Goal: Check status: Check status

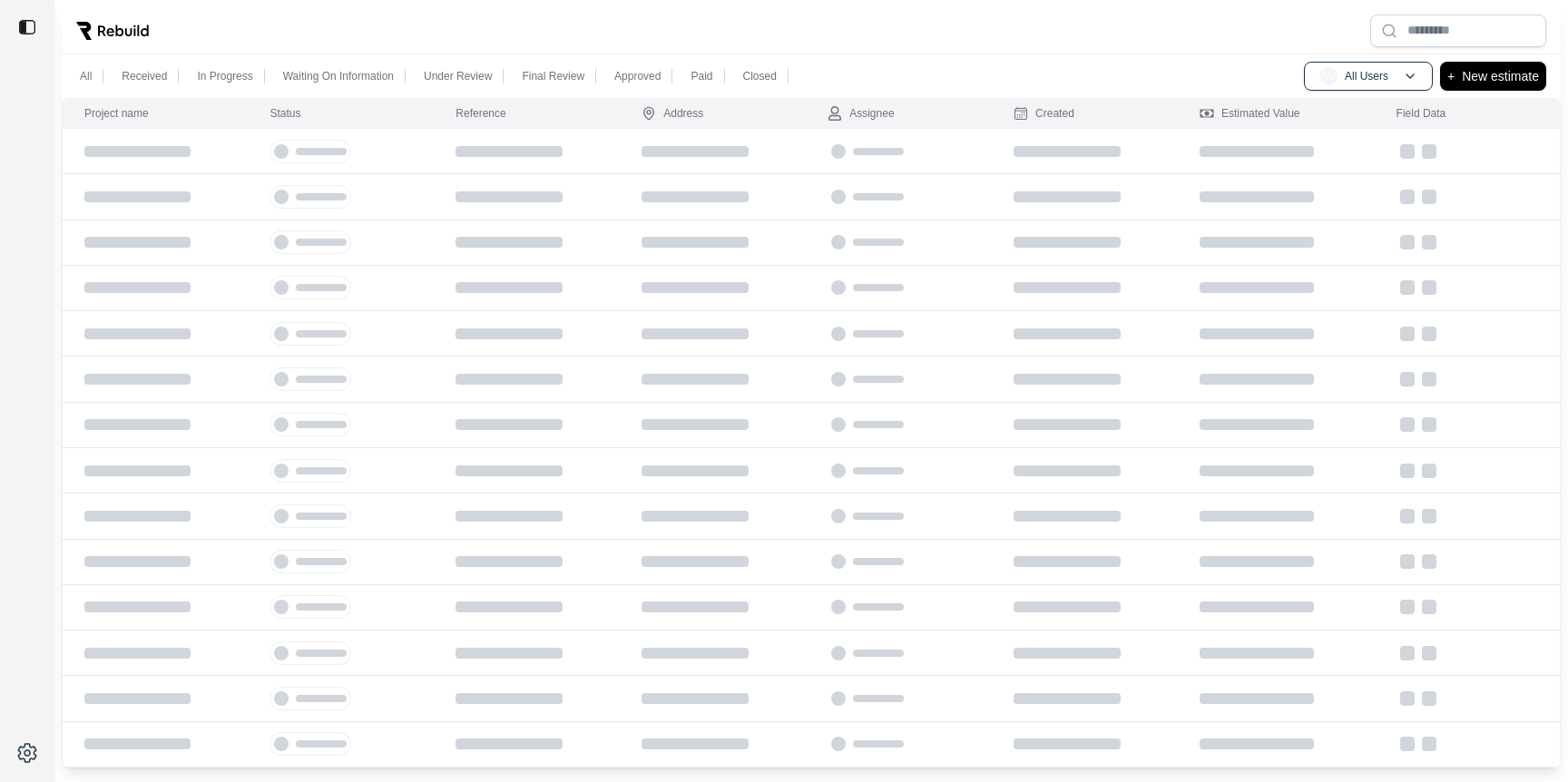
click at [487, 32] on div at bounding box center [811, 31] width 1500 height 47
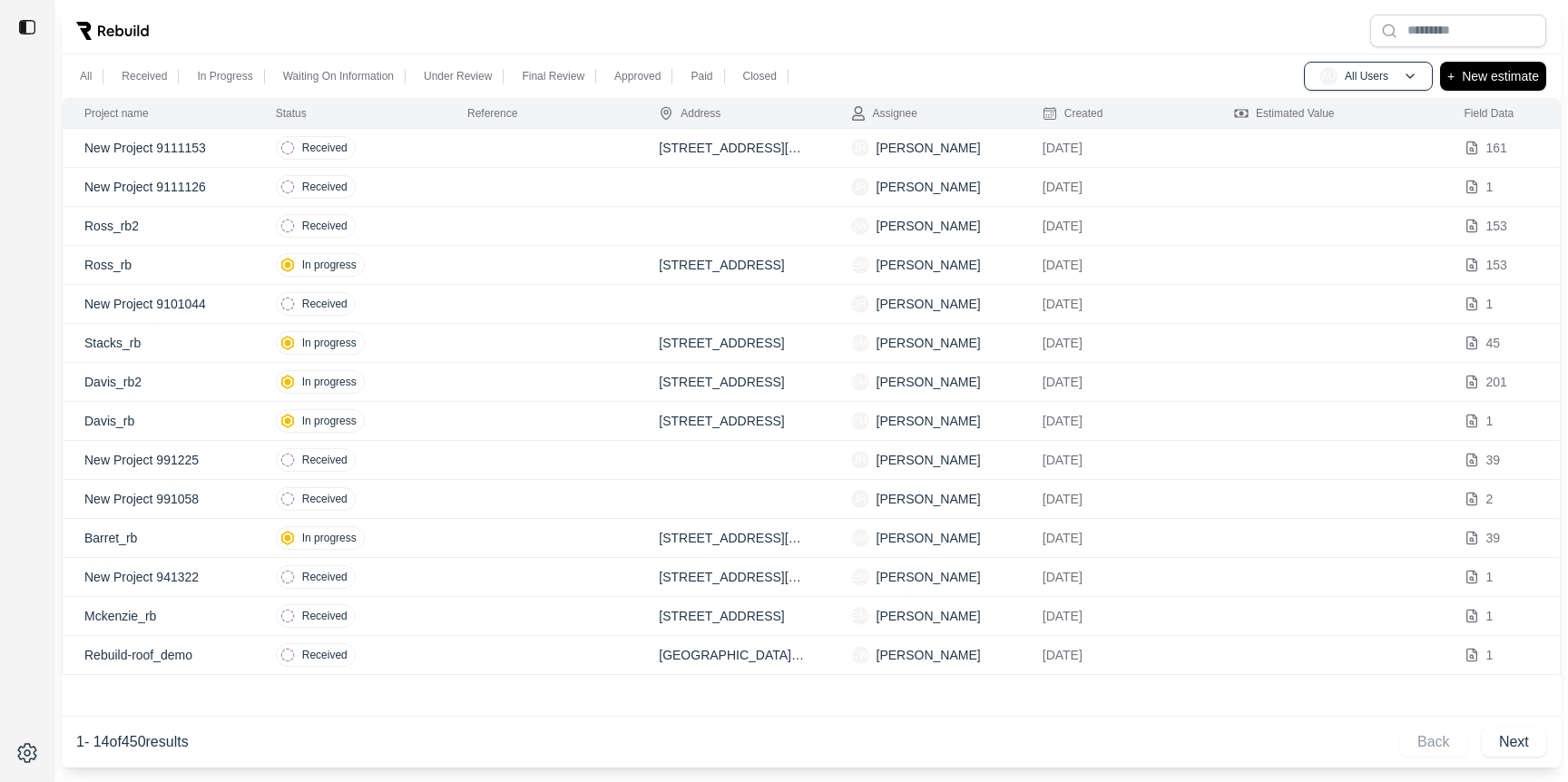
click at [463, 219] on td at bounding box center [542, 225] width 192 height 39
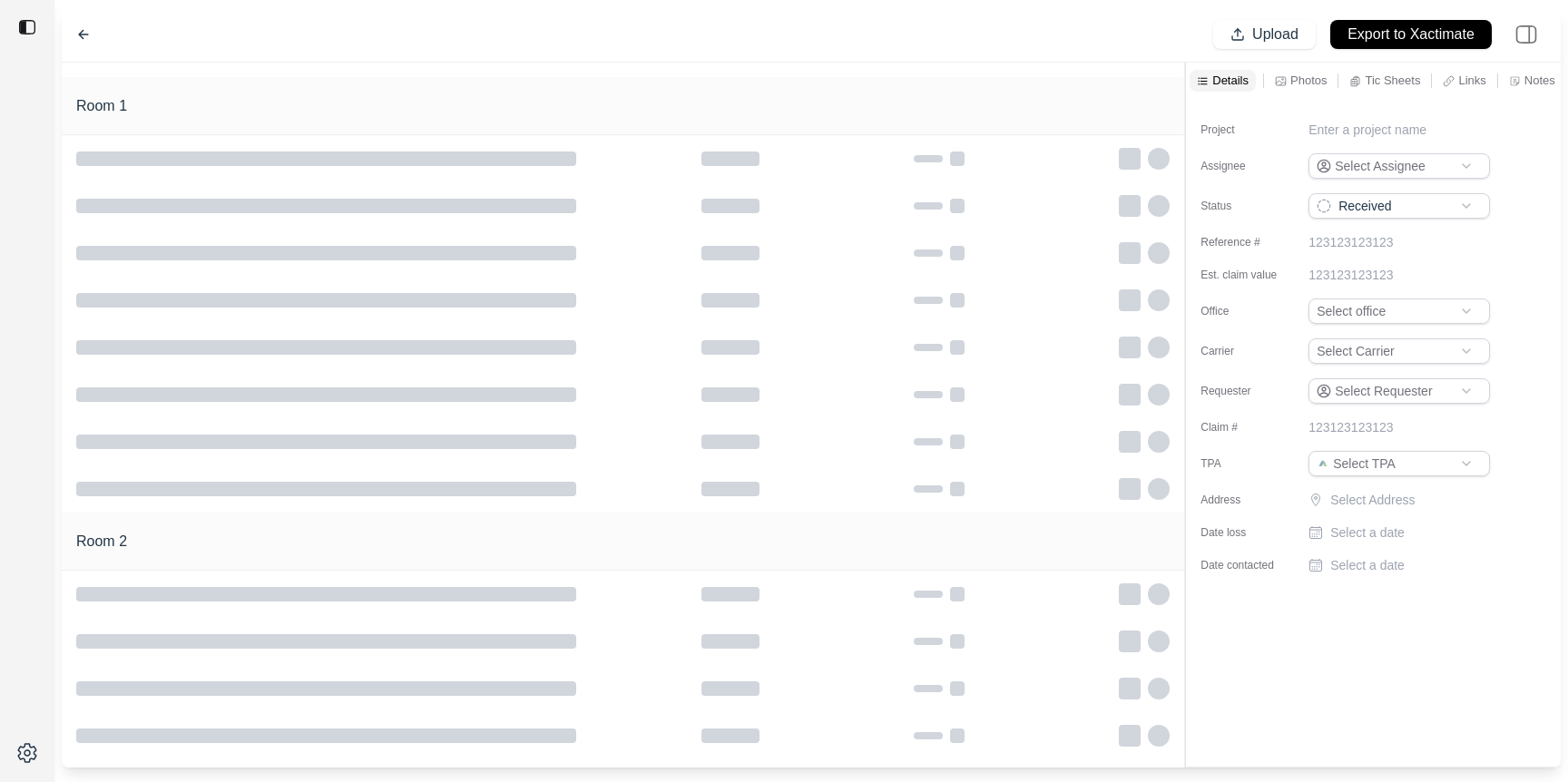
type input "**********"
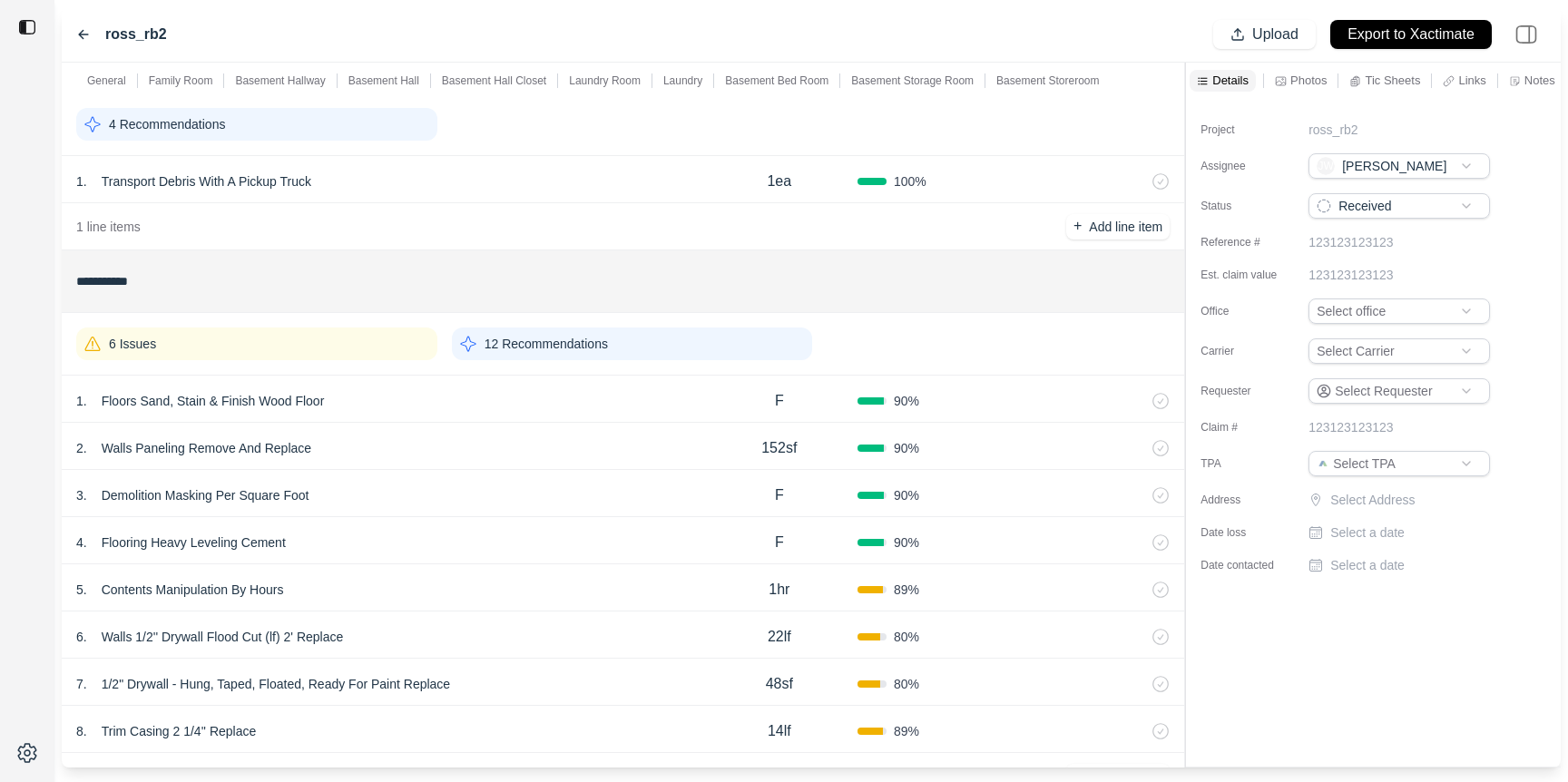
scroll to position [66, 0]
click at [88, 36] on icon at bounding box center [83, 35] width 15 height 15
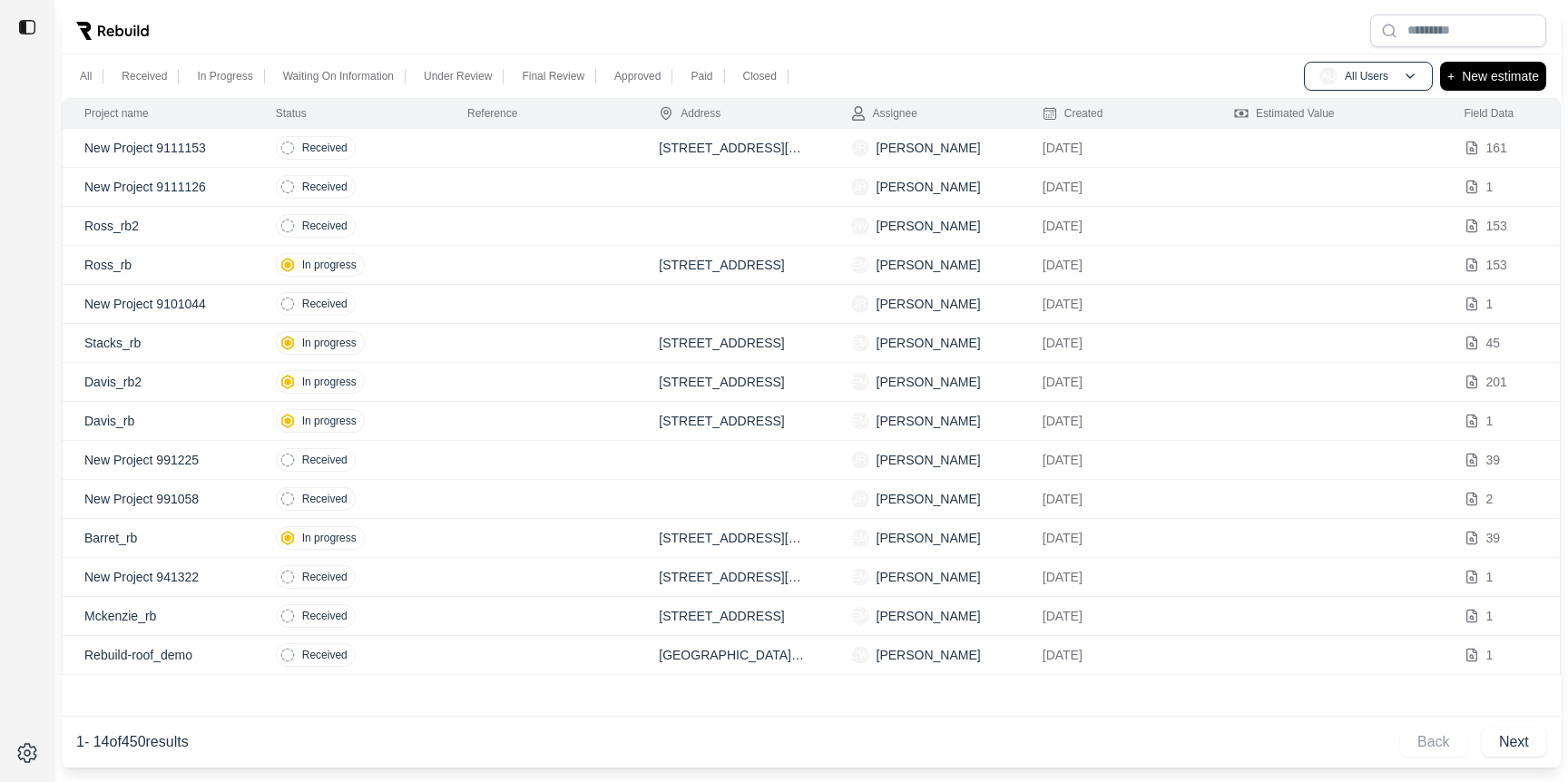
click at [435, 301] on td "Received" at bounding box center [350, 304] width 192 height 39
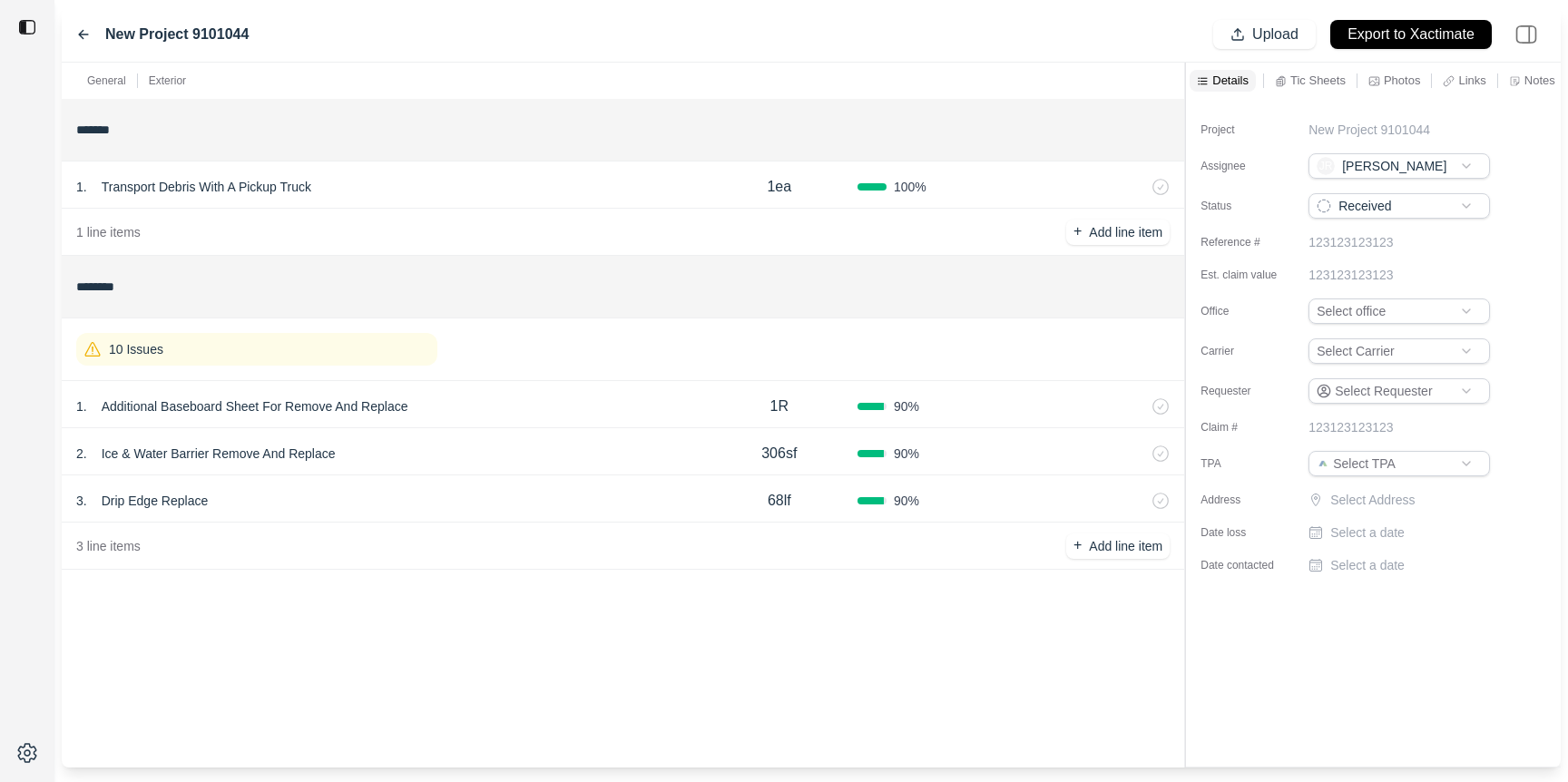
click at [84, 36] on icon at bounding box center [83, 35] width 15 height 15
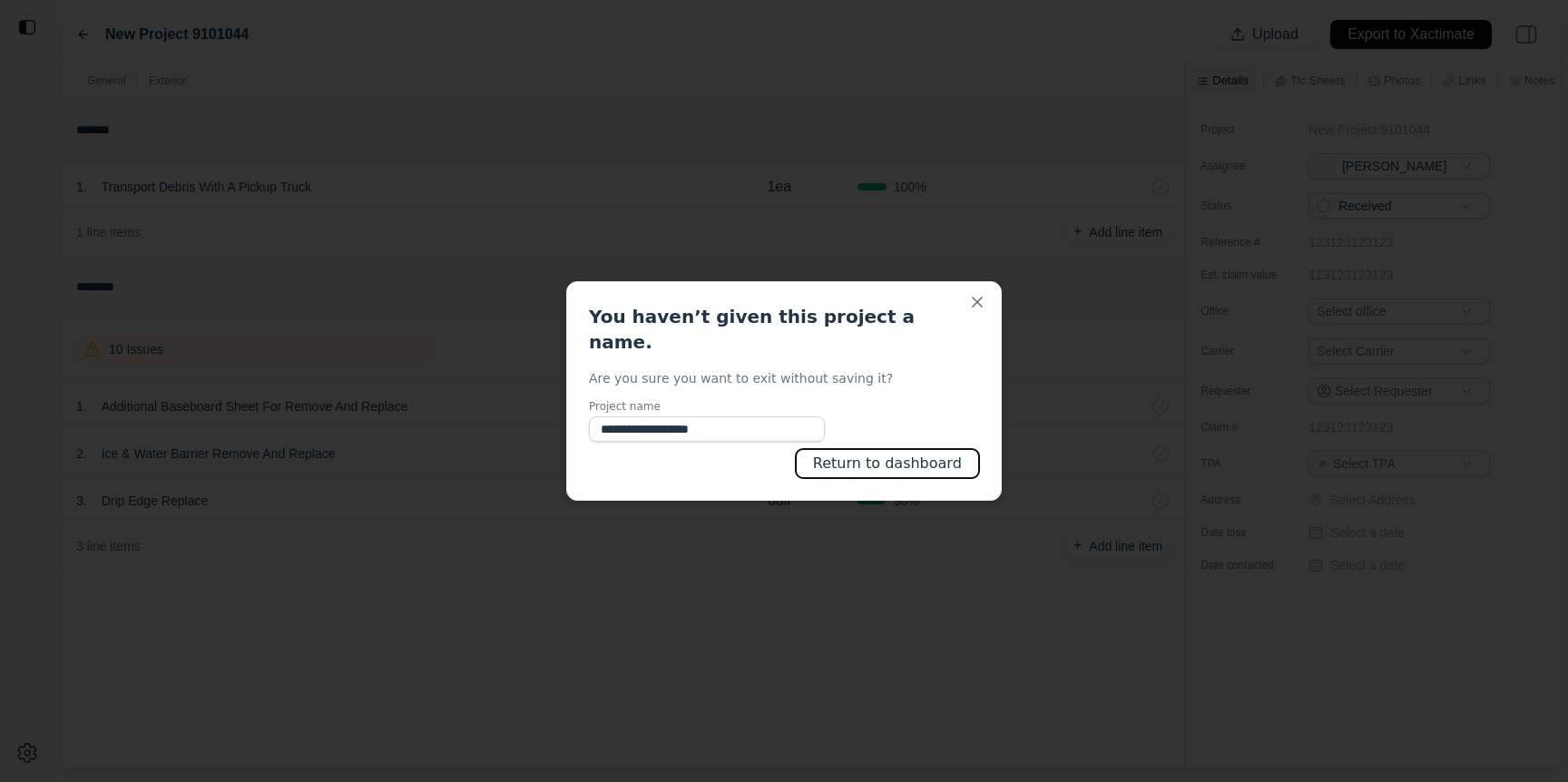
click at [895, 449] on button "Return to dashboard" at bounding box center [887, 463] width 183 height 29
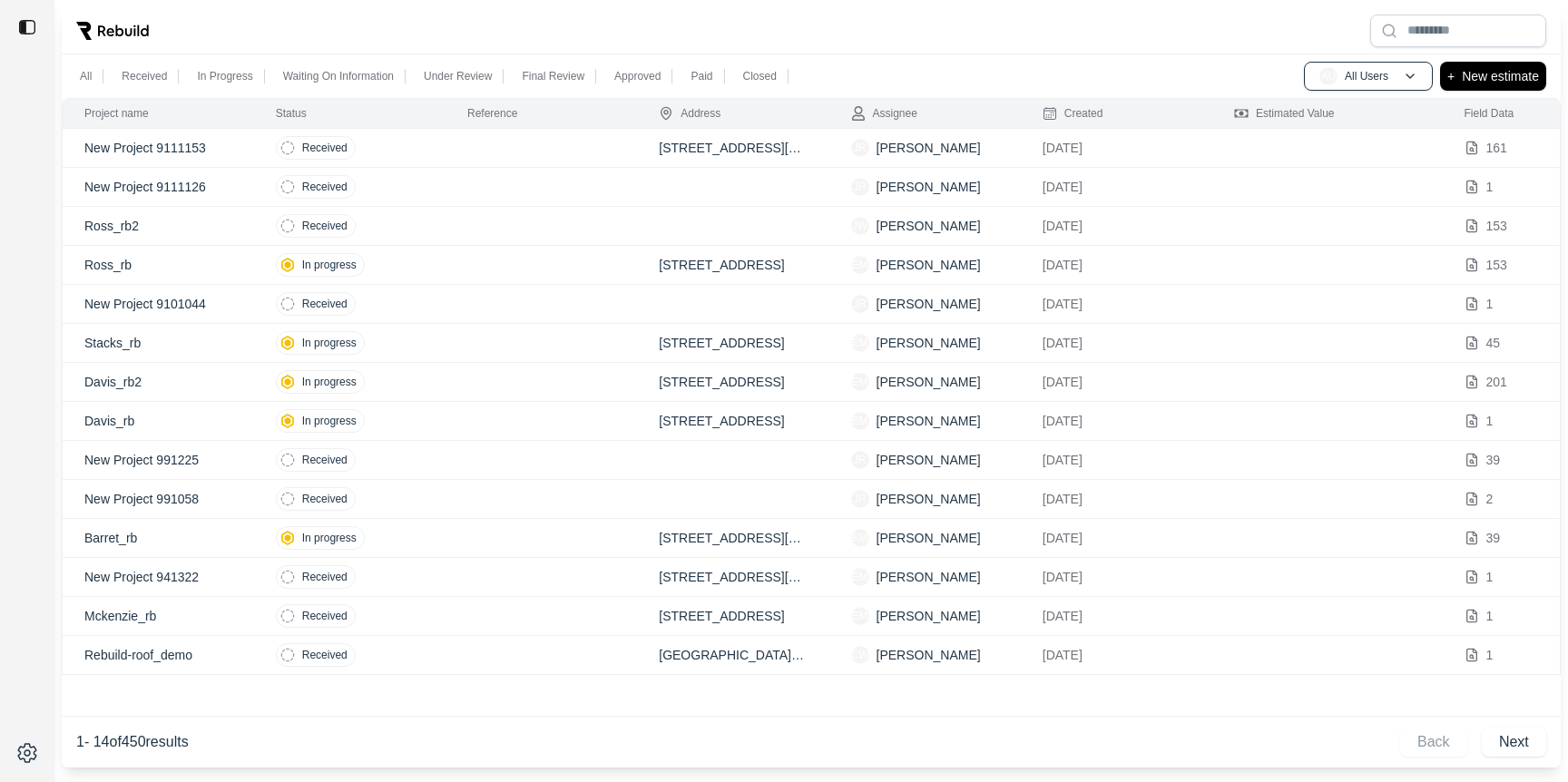
click at [524, 268] on td at bounding box center [542, 265] width 192 height 39
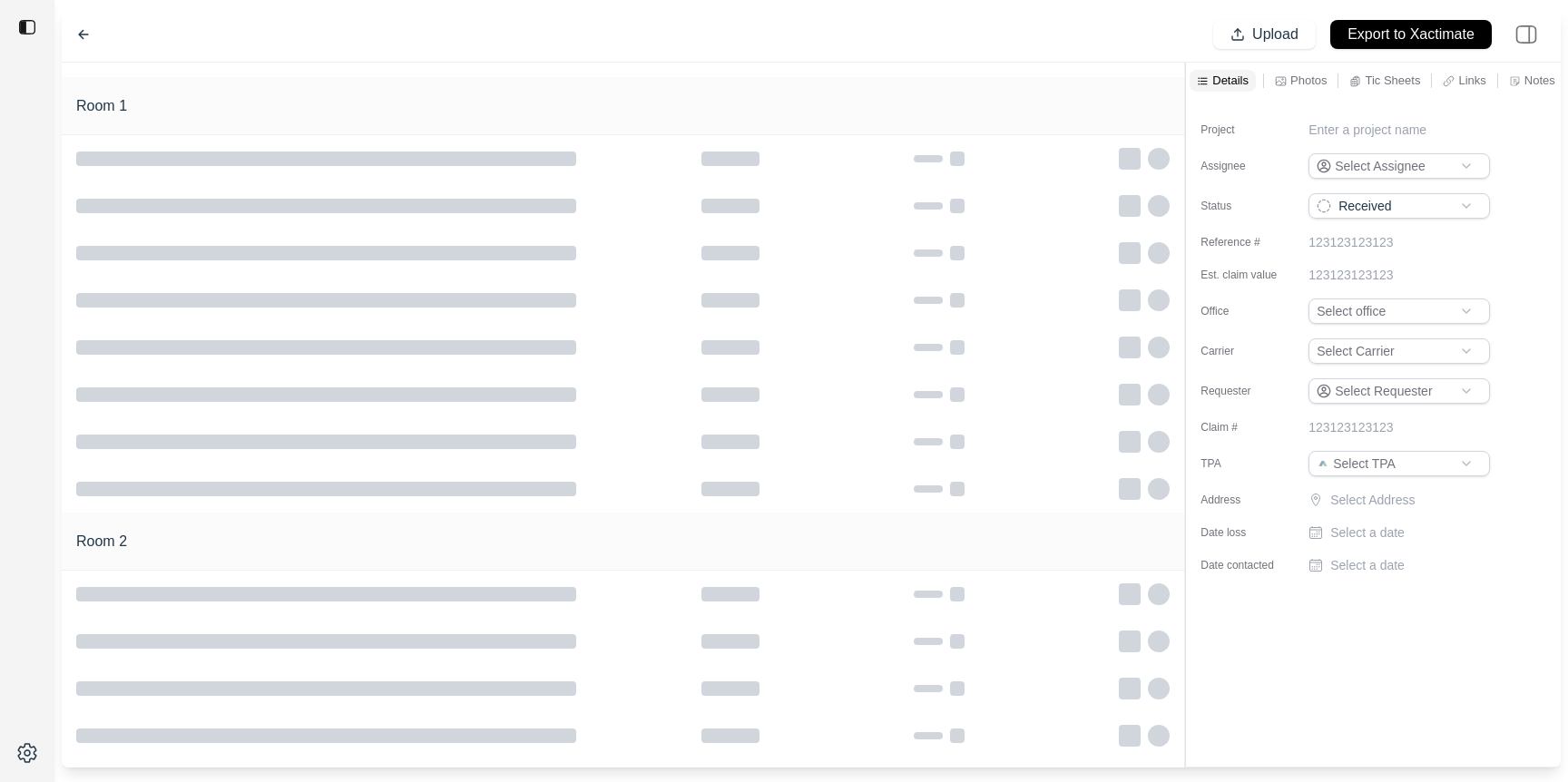
type input "**********"
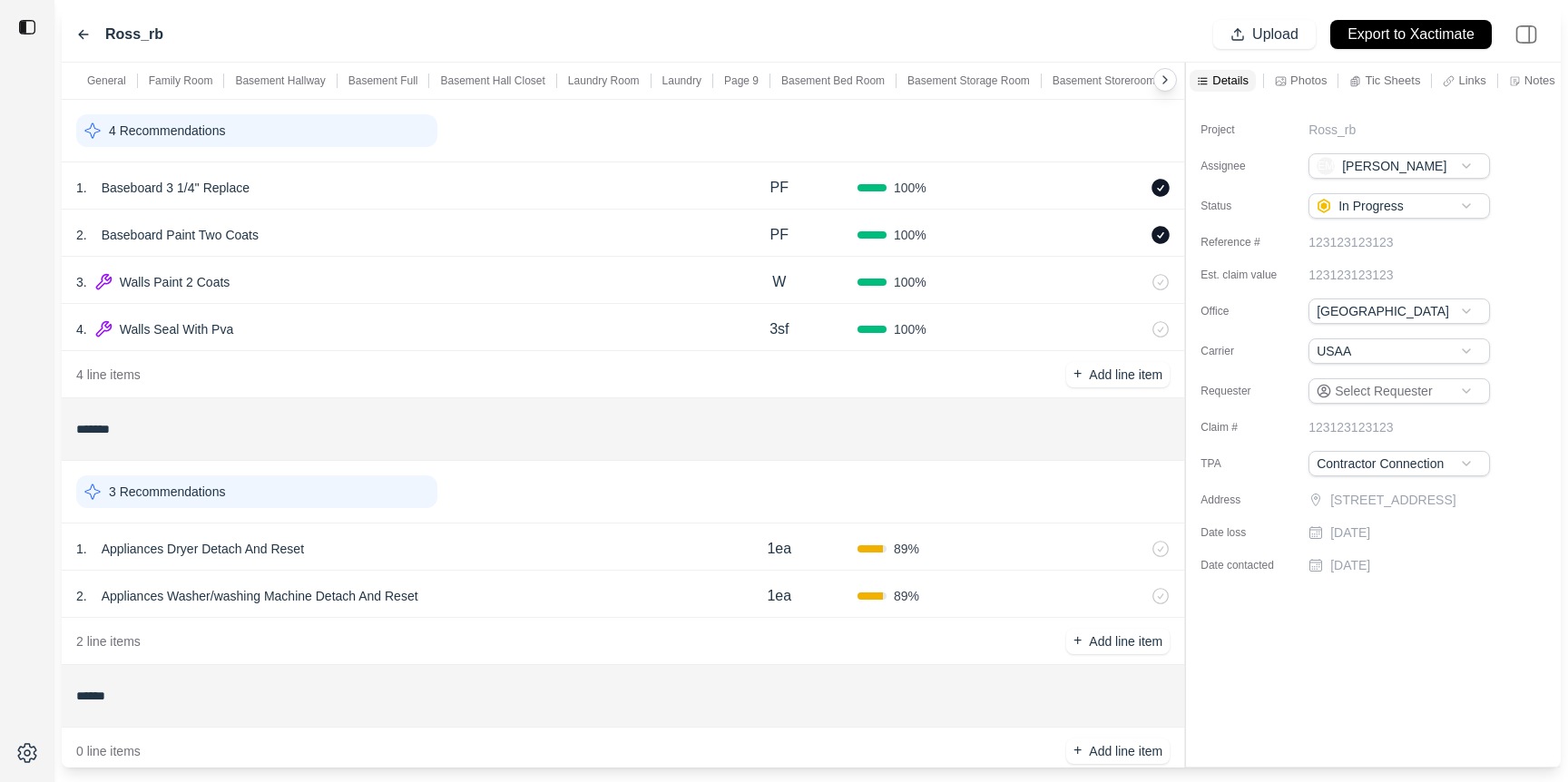
scroll to position [2630, 0]
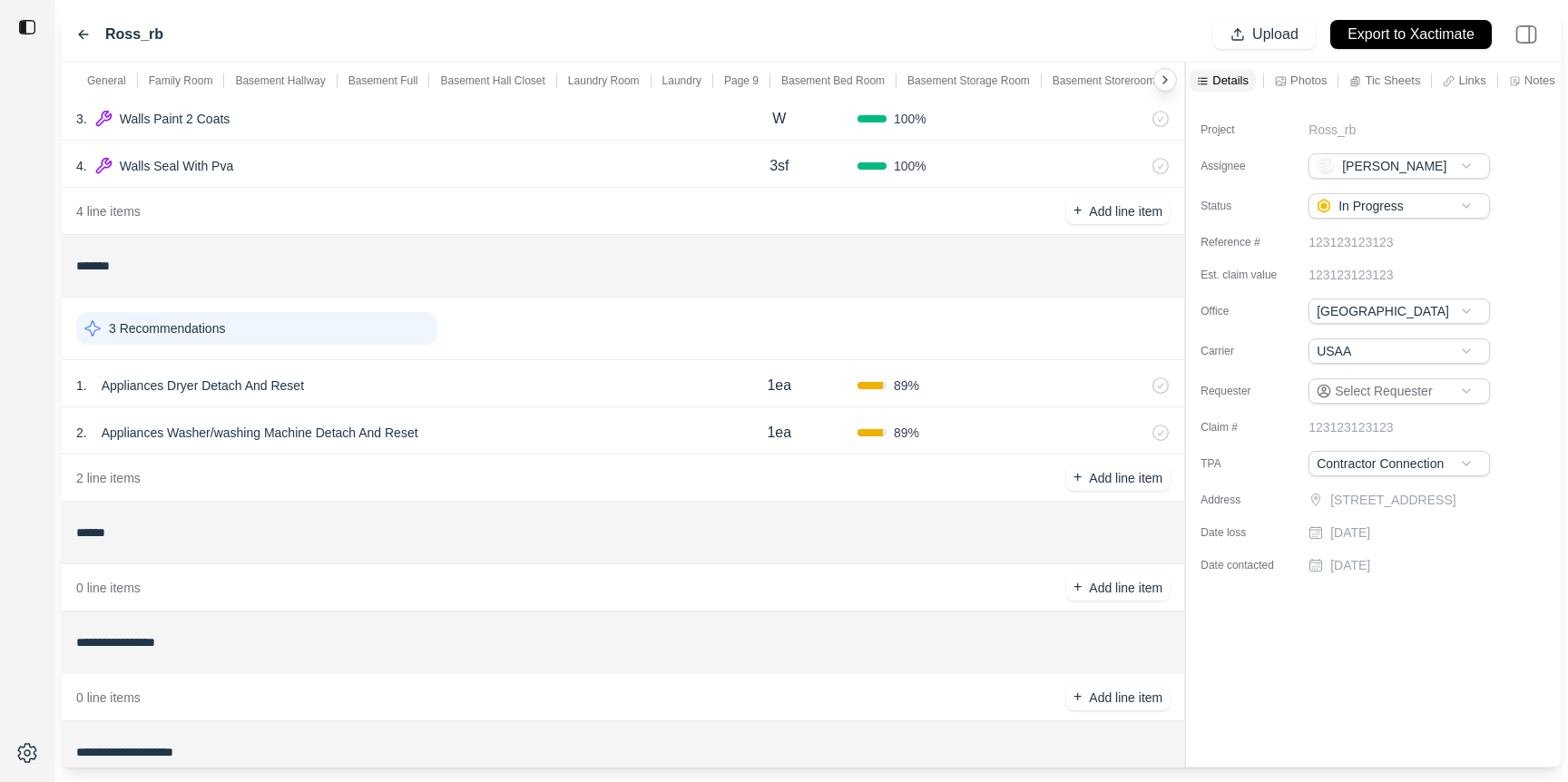
click at [83, 40] on icon at bounding box center [83, 35] width 15 height 15
